Goal: Information Seeking & Learning: Check status

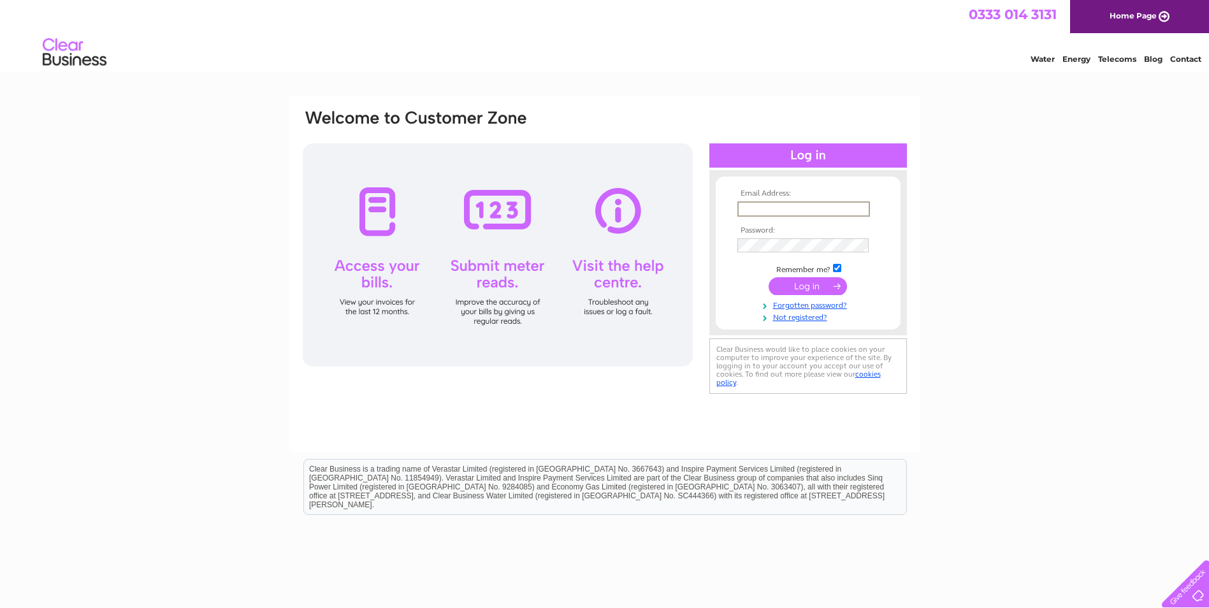
click at [776, 205] on input "text" at bounding box center [804, 208] width 133 height 15
type input "giffordsworkshop@btconnect.com"
click at [796, 285] on input "submit" at bounding box center [808, 286] width 78 height 18
click at [803, 286] on input "submit" at bounding box center [808, 285] width 78 height 18
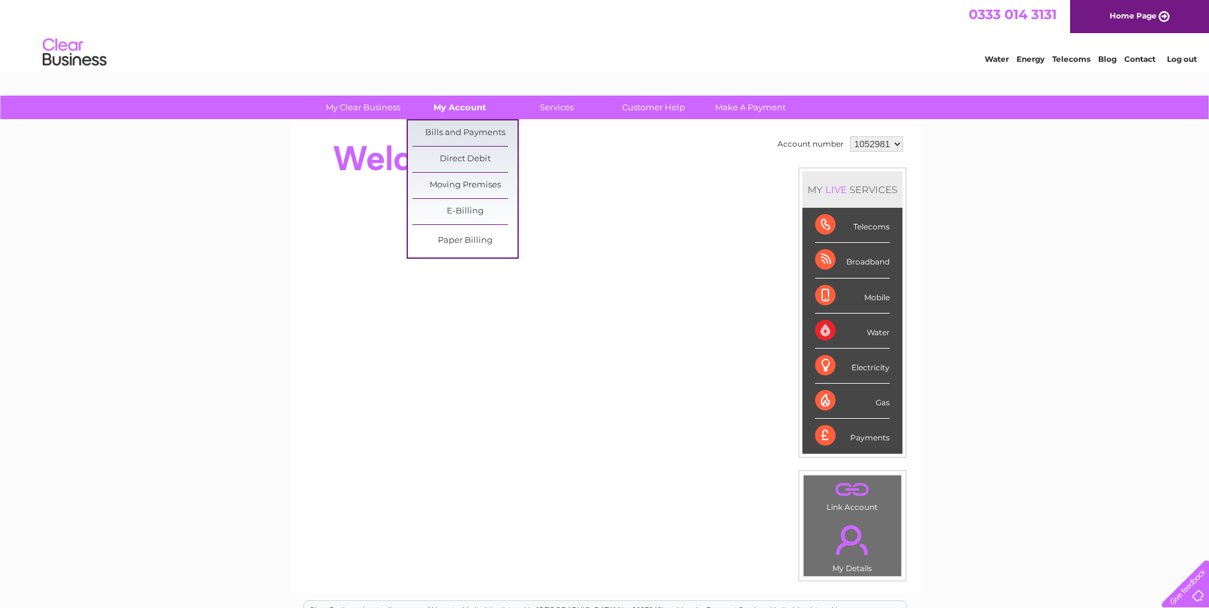
click at [455, 110] on link "My Account" at bounding box center [459, 108] width 105 height 24
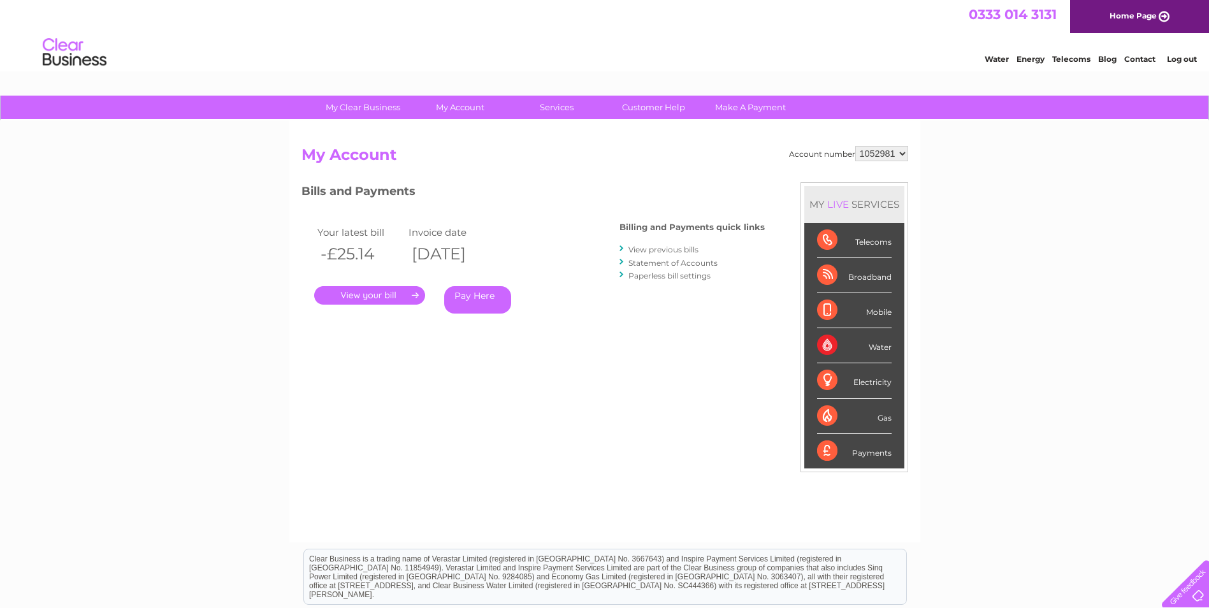
click at [361, 298] on link "." at bounding box center [369, 295] width 111 height 18
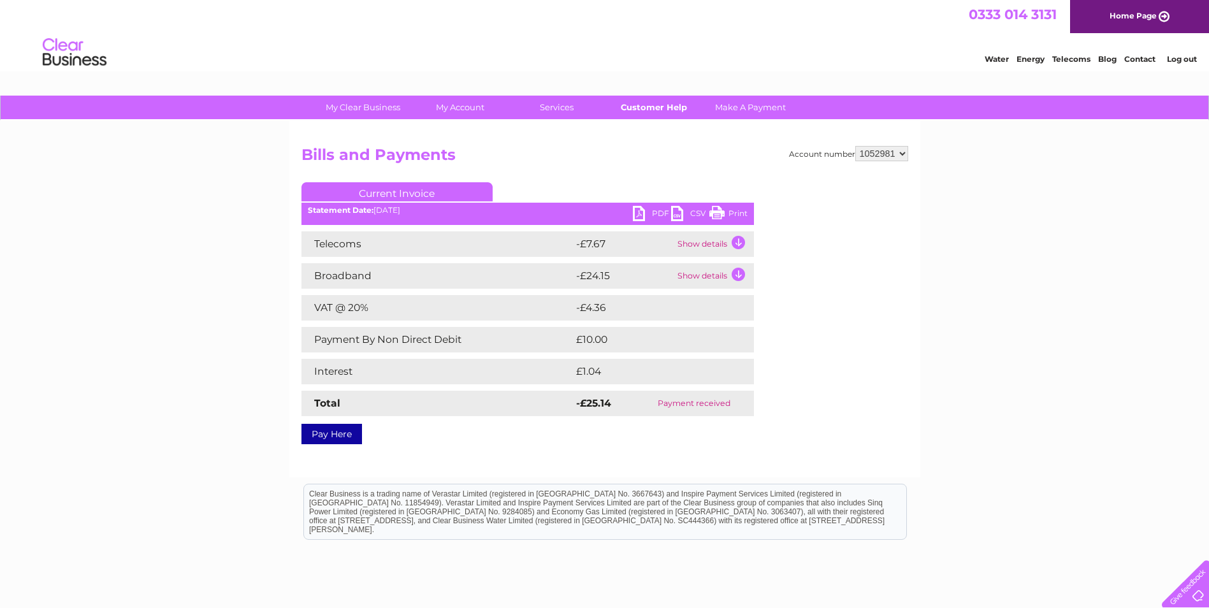
click at [642, 108] on link "Customer Help" at bounding box center [653, 108] width 105 height 24
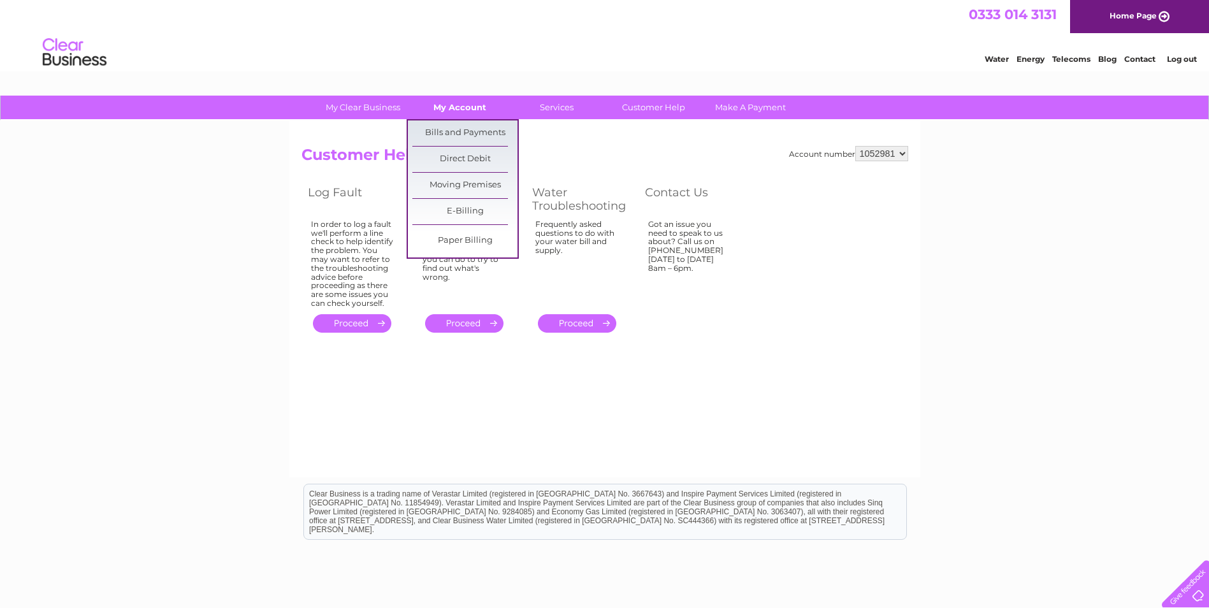
click at [449, 106] on link "My Account" at bounding box center [459, 108] width 105 height 24
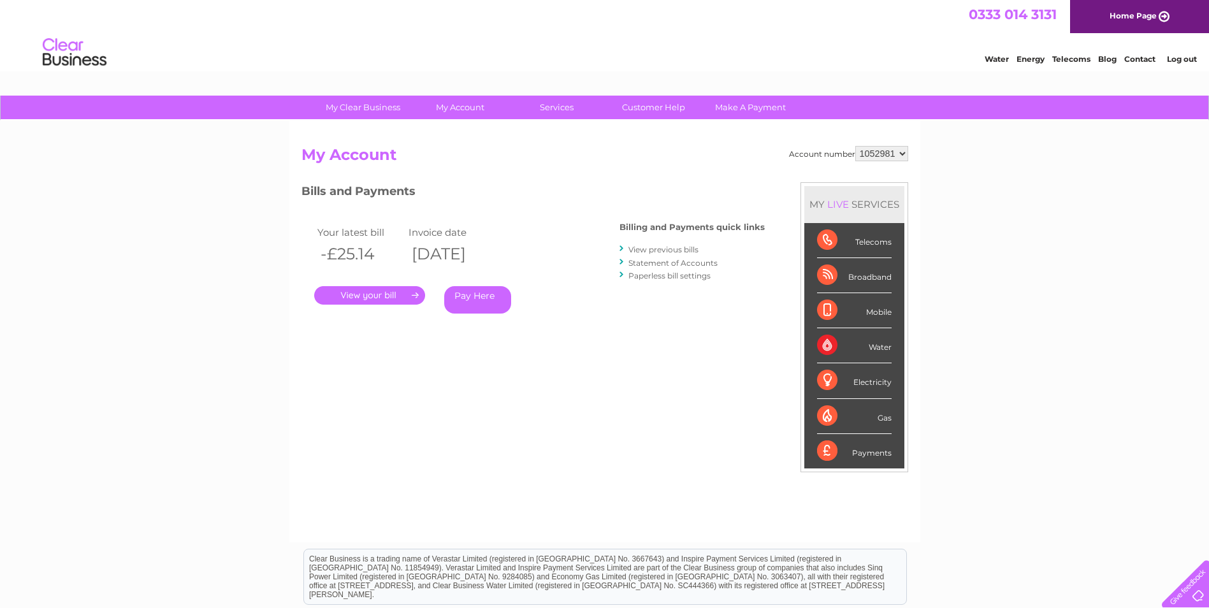
click at [338, 296] on link "." at bounding box center [369, 295] width 111 height 18
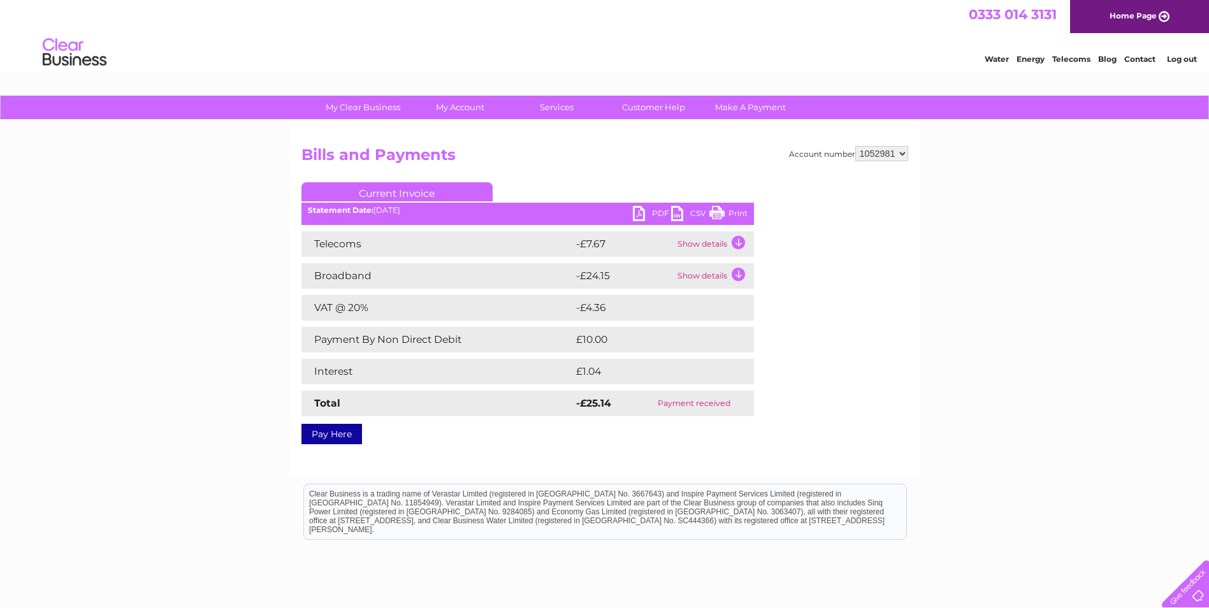
click at [737, 242] on td "Show details" at bounding box center [714, 243] width 80 height 25
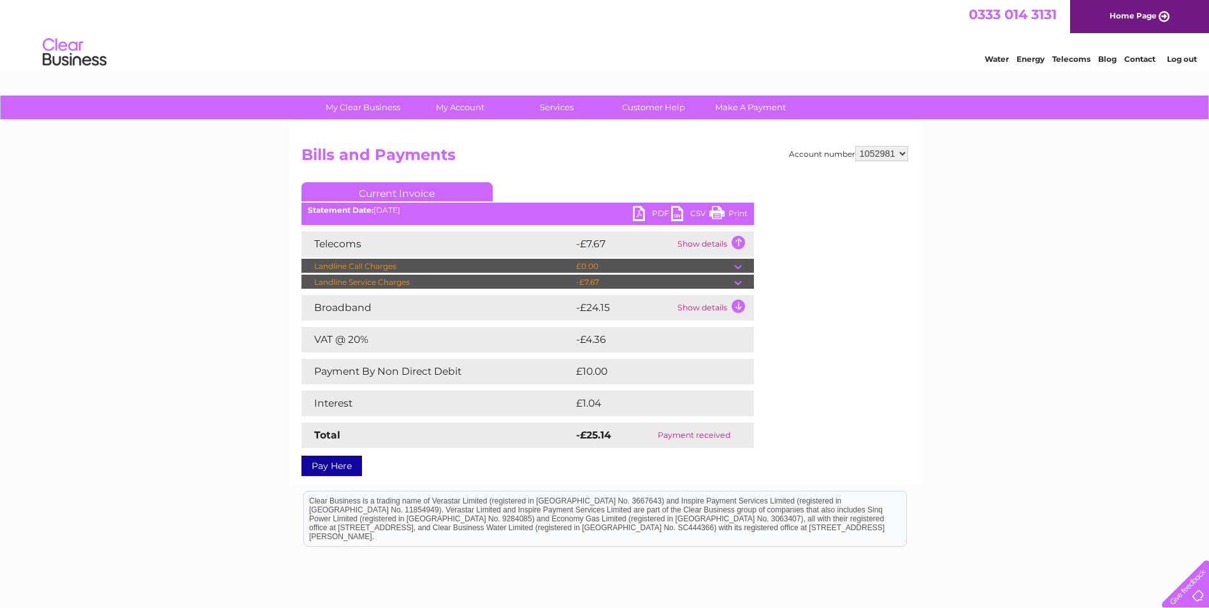
click at [738, 242] on td "Show details" at bounding box center [714, 243] width 80 height 25
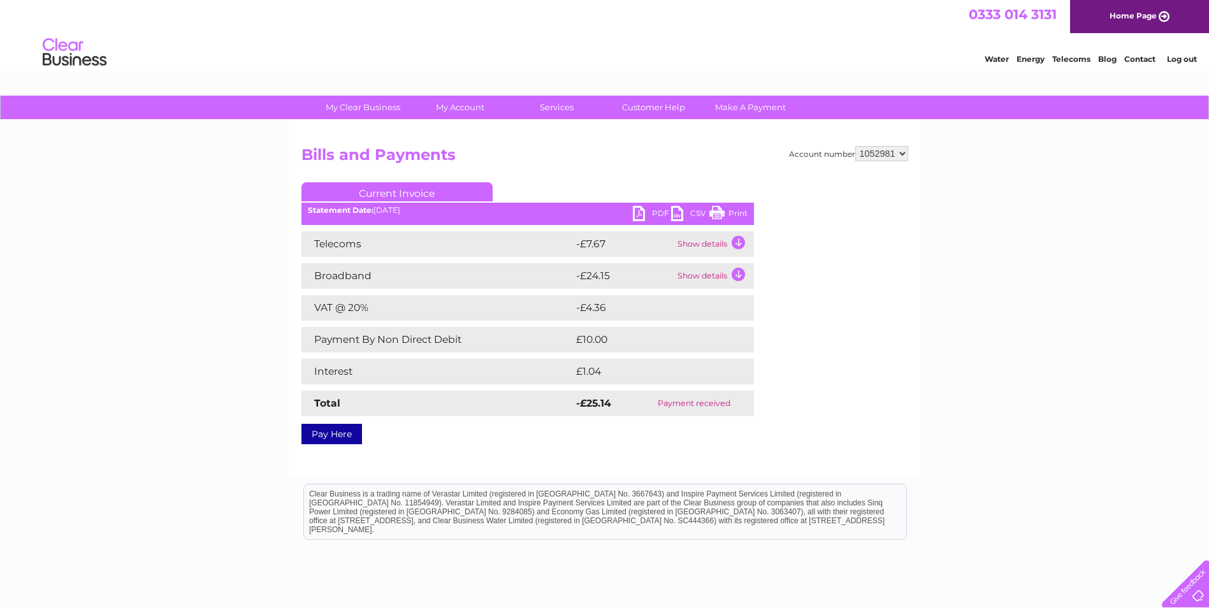
click at [738, 270] on td "Show details" at bounding box center [714, 275] width 80 height 25
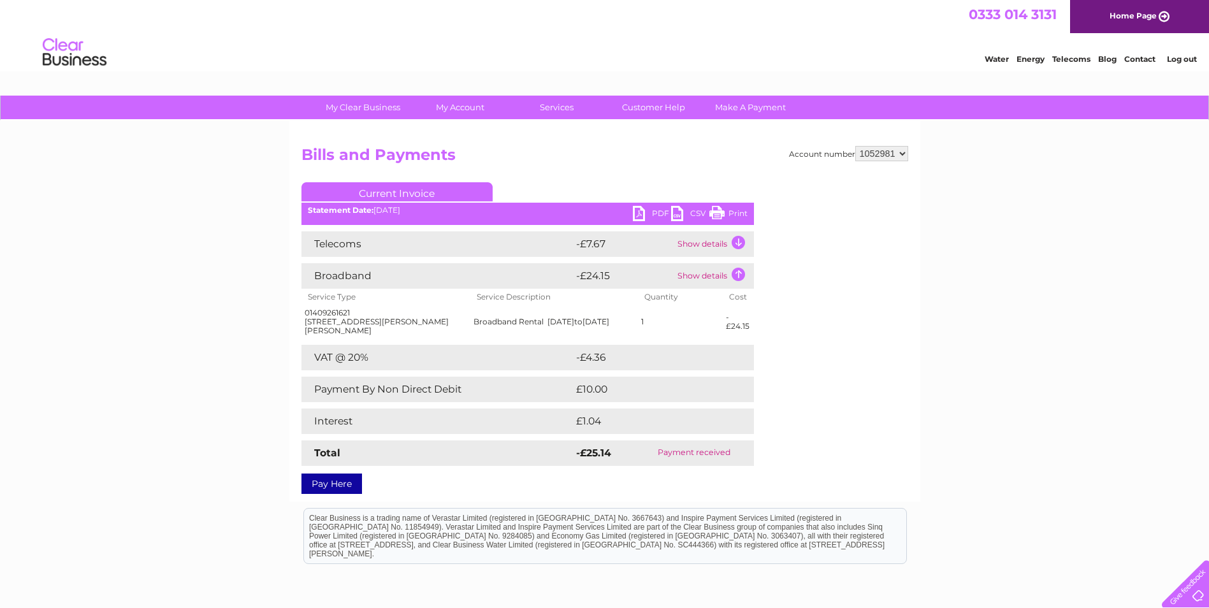
click at [740, 266] on td "Show details" at bounding box center [714, 275] width 80 height 25
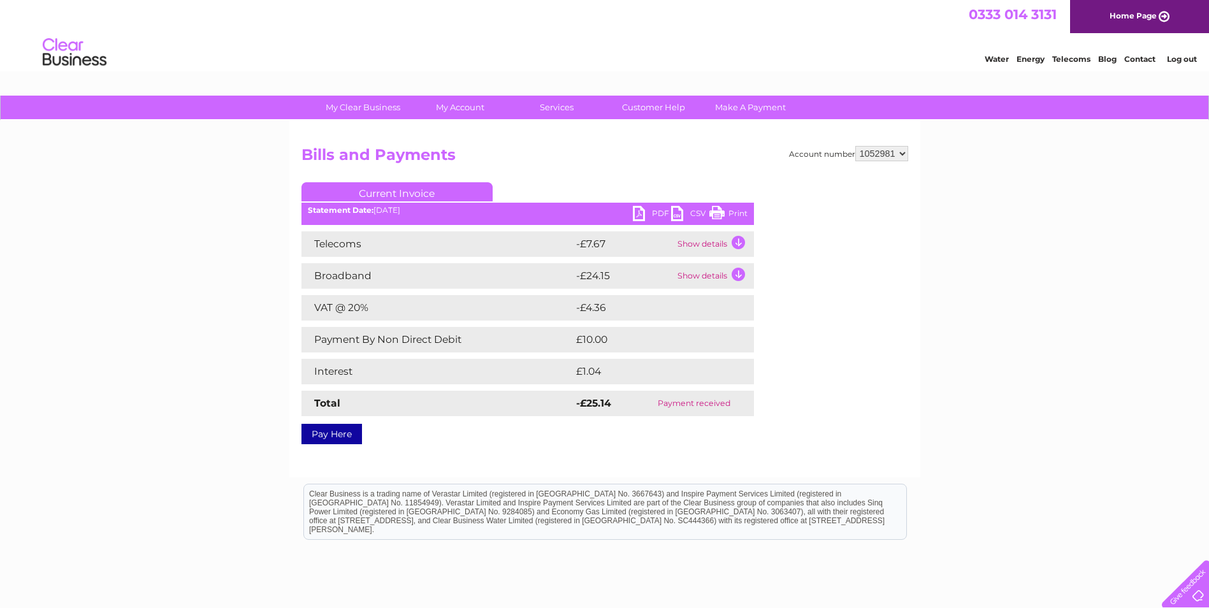
click at [733, 307] on td at bounding box center [740, 307] width 27 height 25
click at [643, 106] on link "Customer Help" at bounding box center [653, 108] width 105 height 24
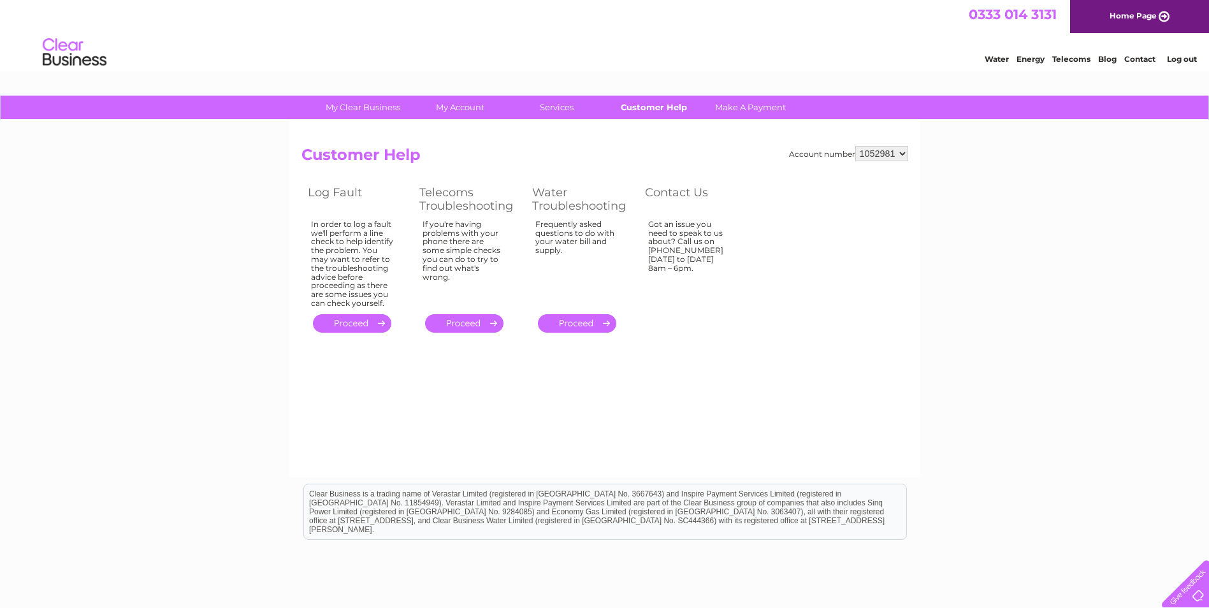
click at [644, 108] on link "Customer Help" at bounding box center [653, 108] width 105 height 24
click at [1153, 18] on link "Home Page" at bounding box center [1139, 16] width 139 height 33
